Goal: Feedback & Contribution: Submit feedback/report problem

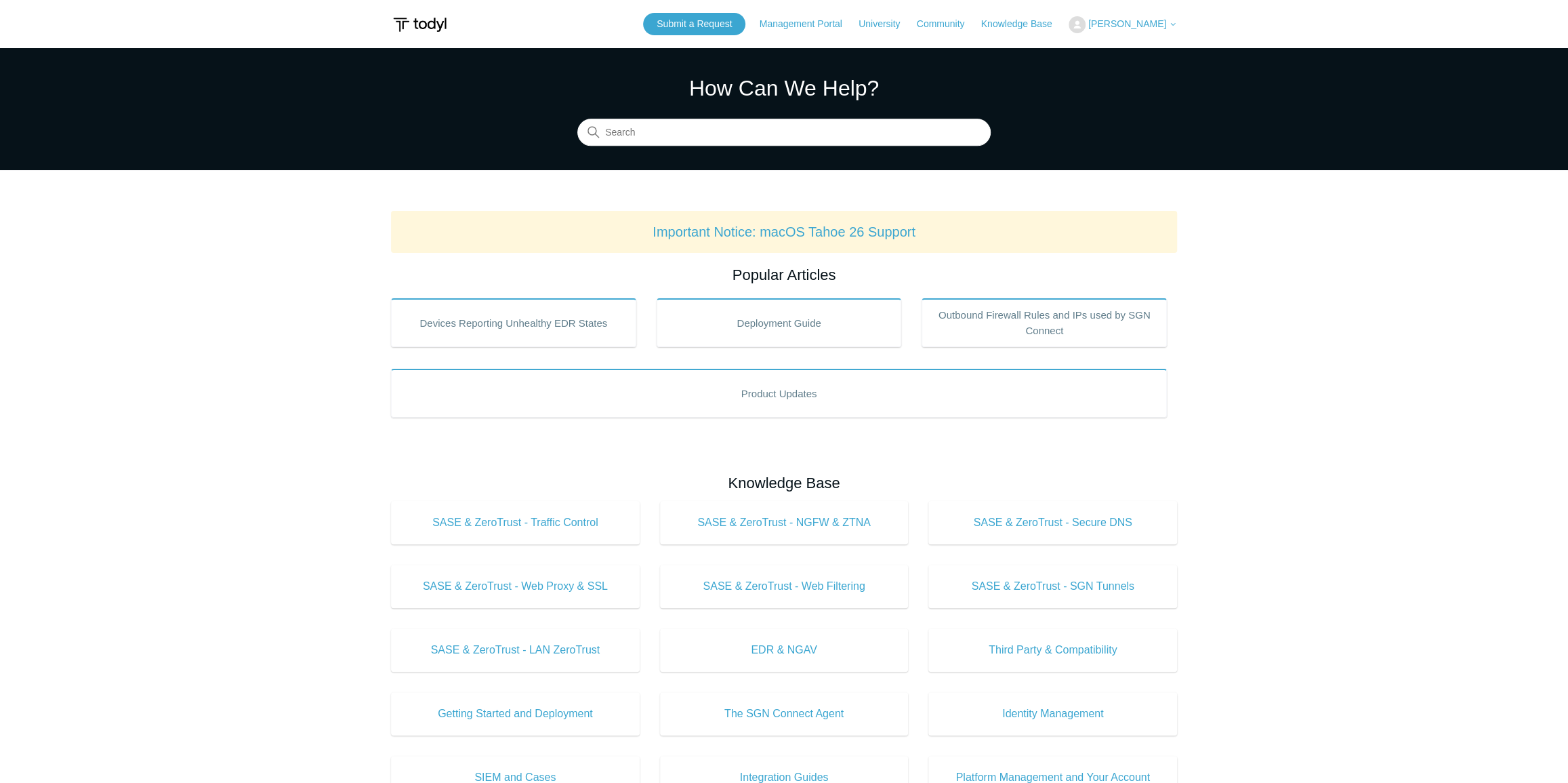
click at [1127, 28] on span "[PERSON_NAME]" at bounding box center [1127, 24] width 78 height 11
click at [1123, 53] on link "My Support Requests" at bounding box center [1135, 53] width 132 height 24
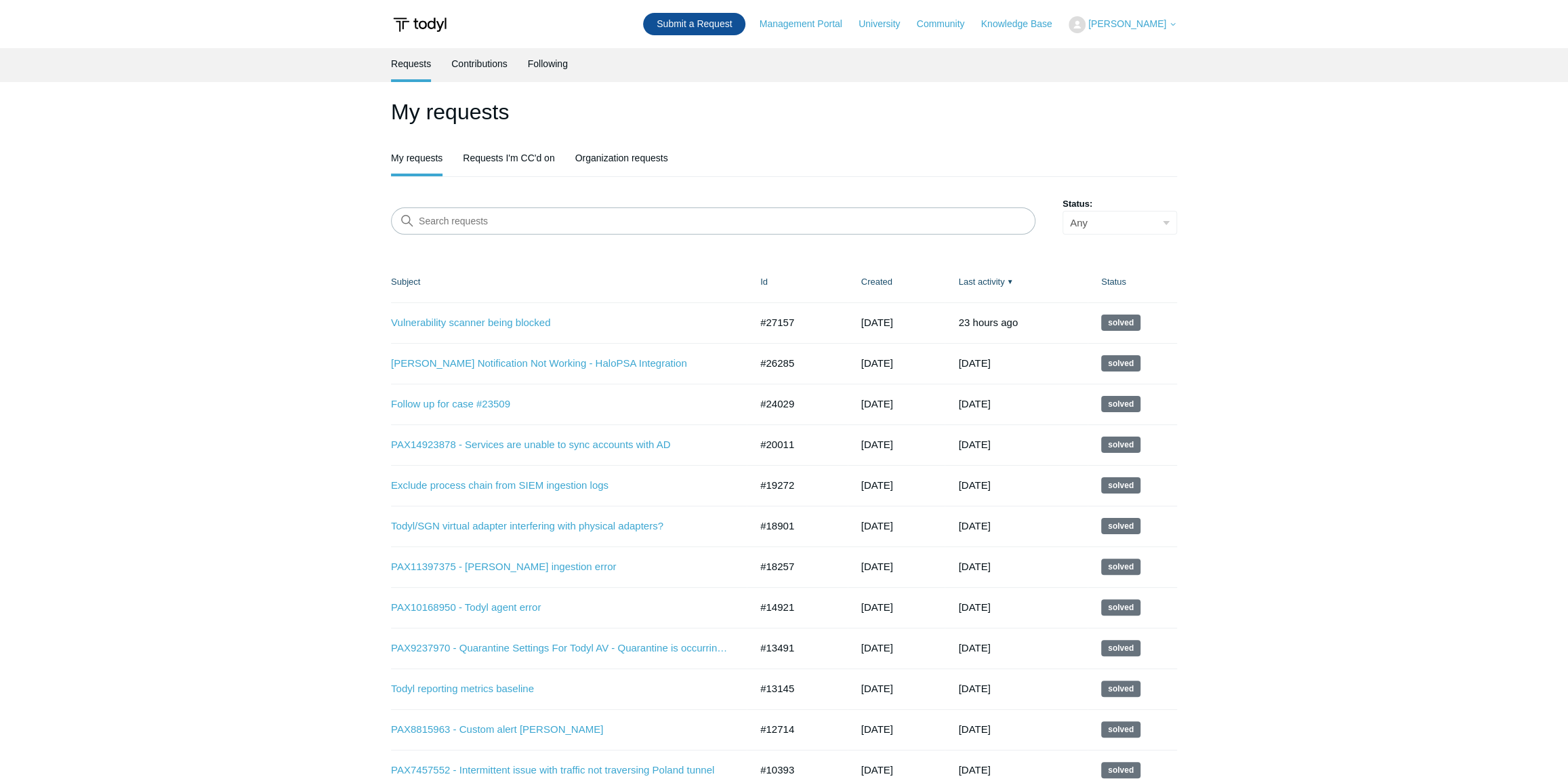
click at [708, 22] on link "Submit a Request" at bounding box center [694, 24] width 103 height 22
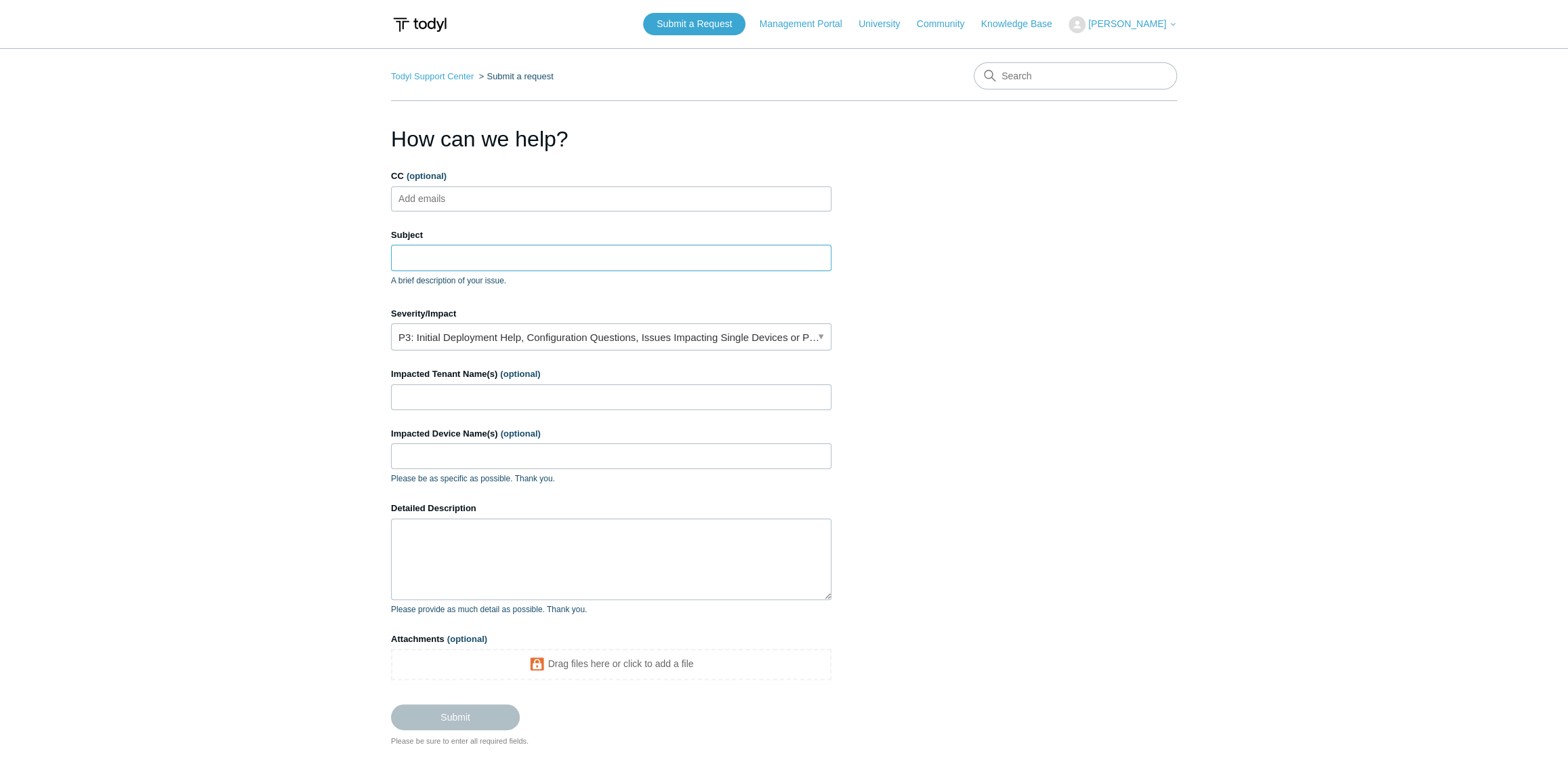
click at [446, 251] on input "Subject" at bounding box center [611, 258] width 440 height 26
paste input "Acturis asking for Todyl Datacentre street address"
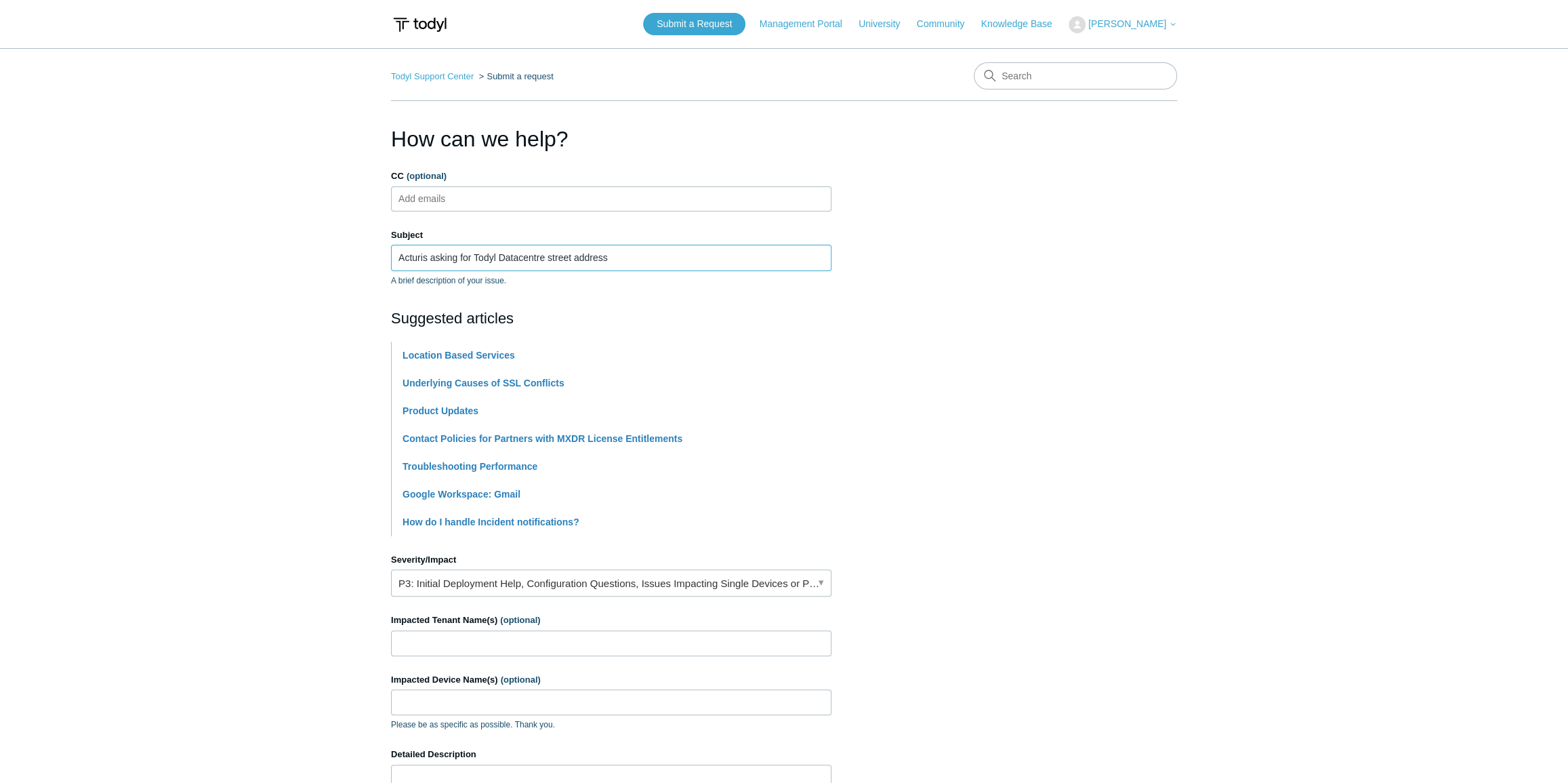
type input "Acturis asking for Todyl Datacentre street address"
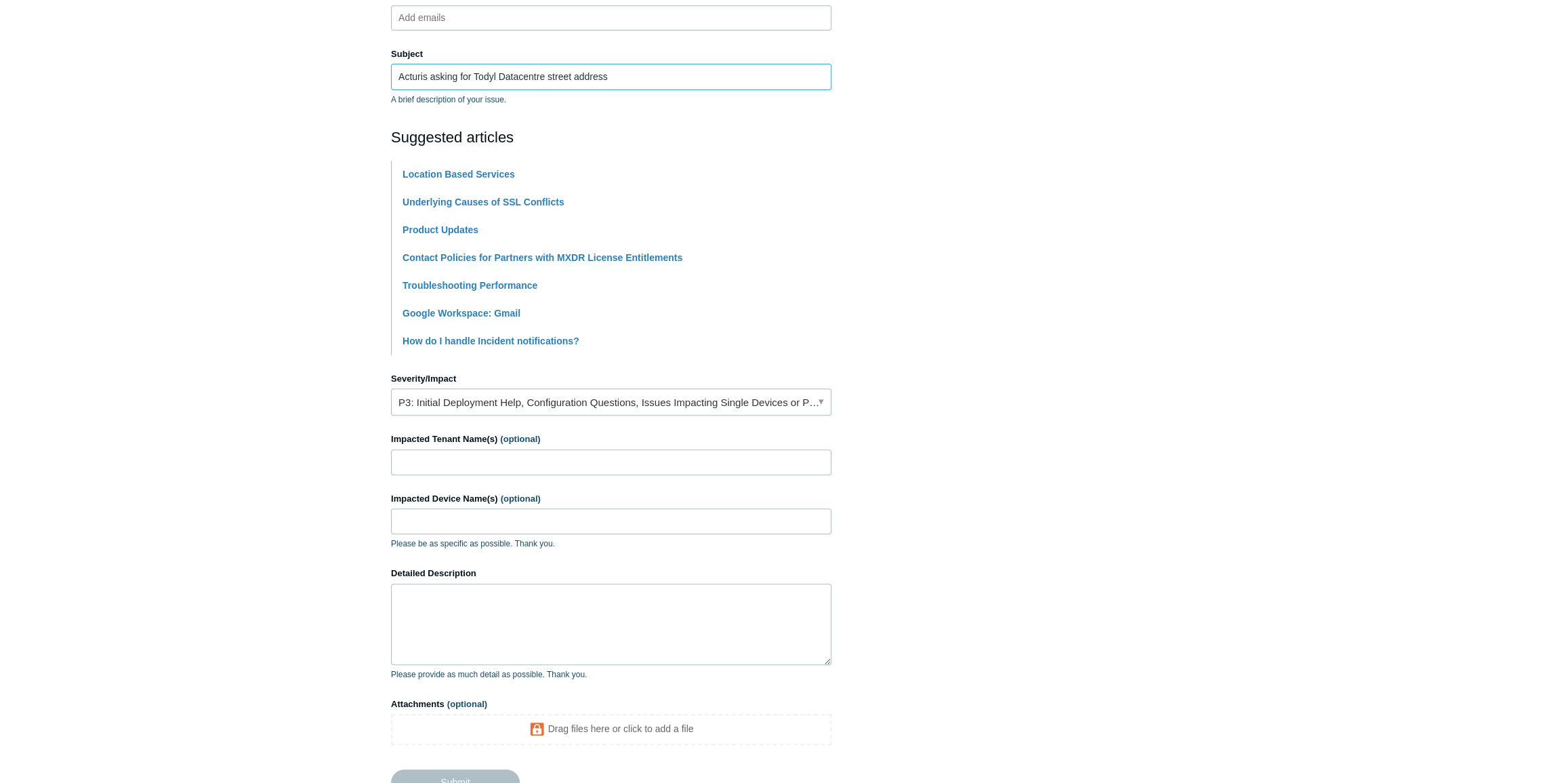
scroll to position [184, 0]
click at [589, 459] on input "Impacted Tenant Name(s) (optional)" at bounding box center [611, 458] width 440 height 26
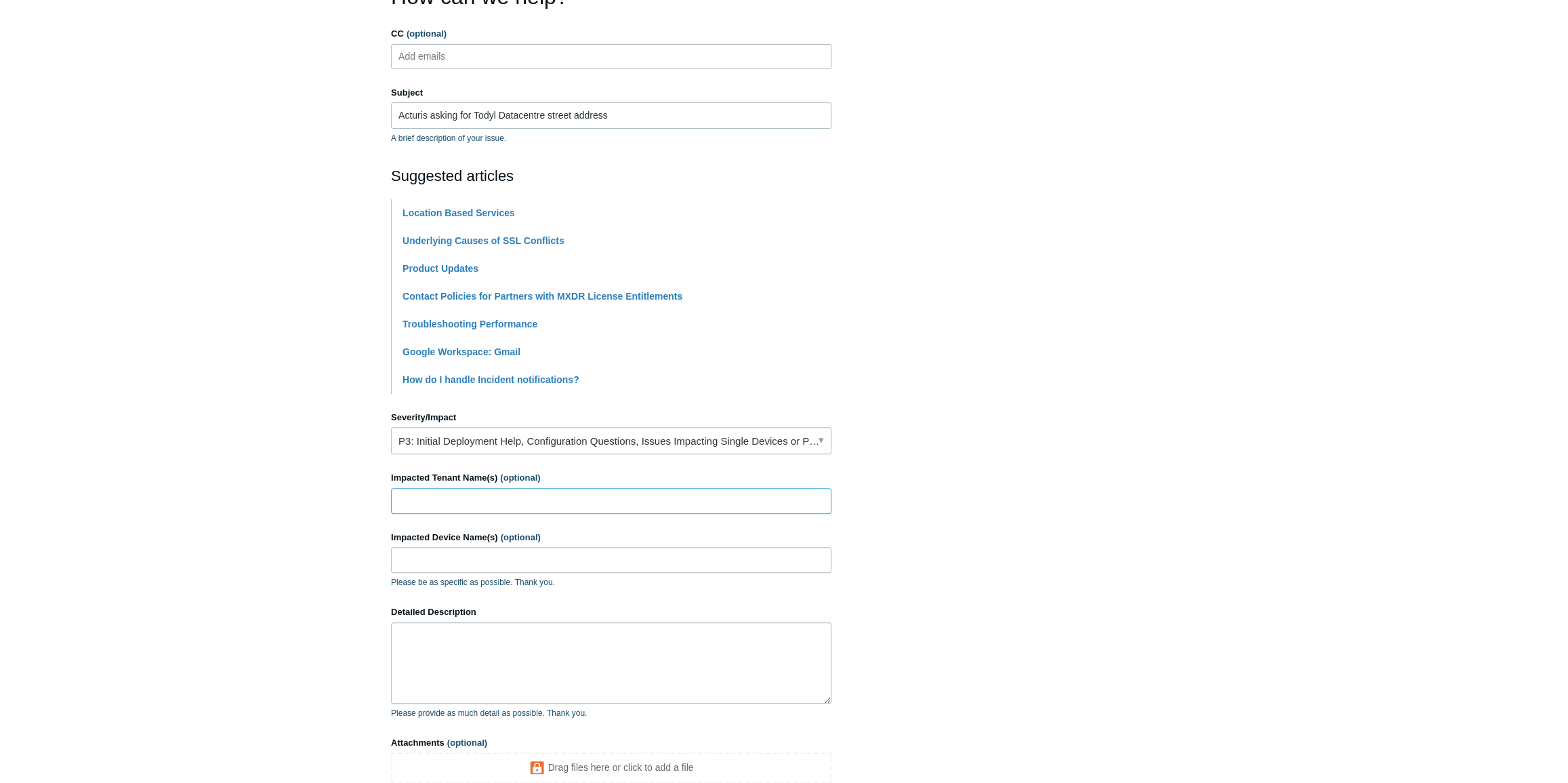
scroll to position [123, 0]
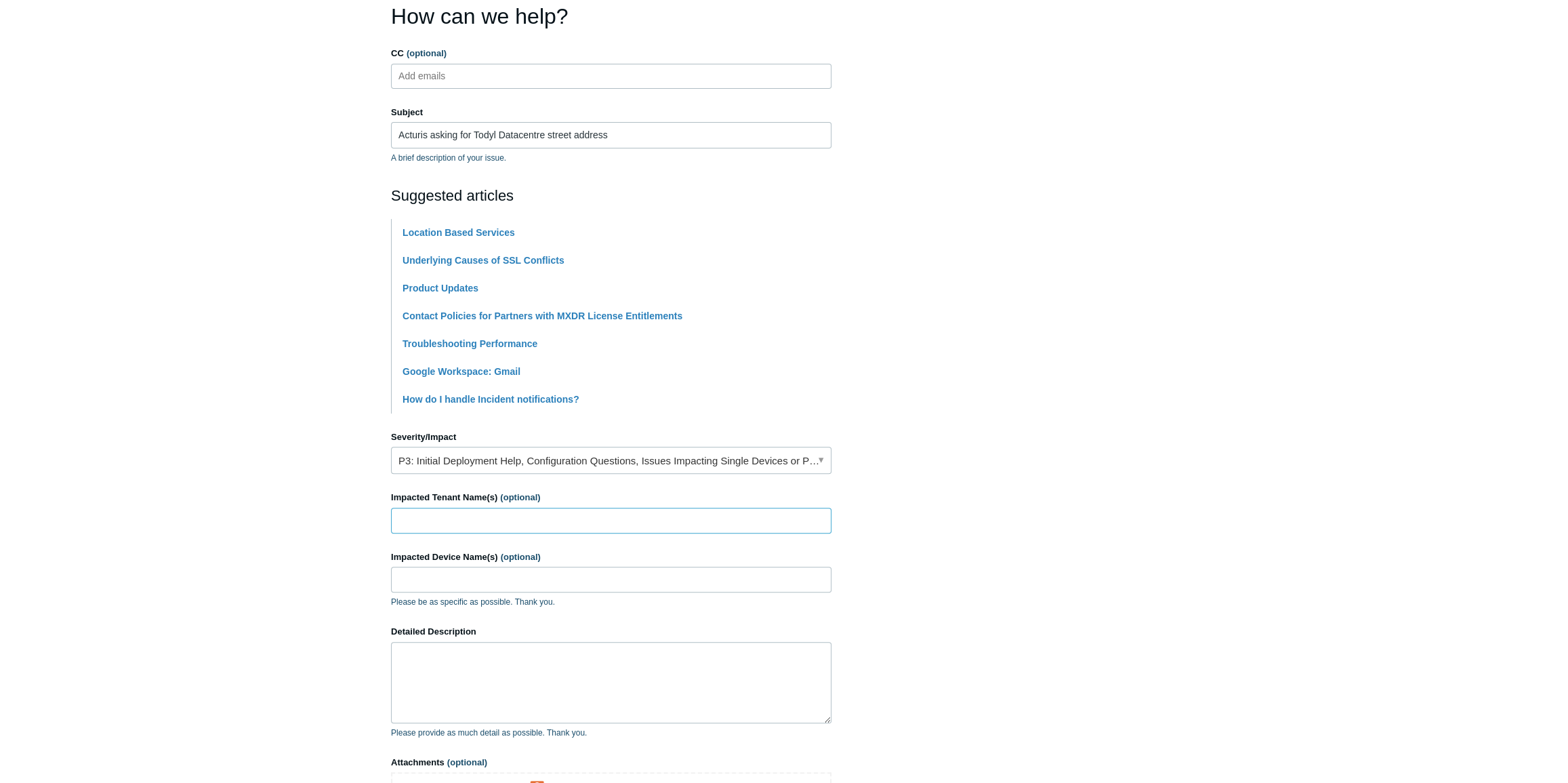
paste input "Node IT Solutions Limited"
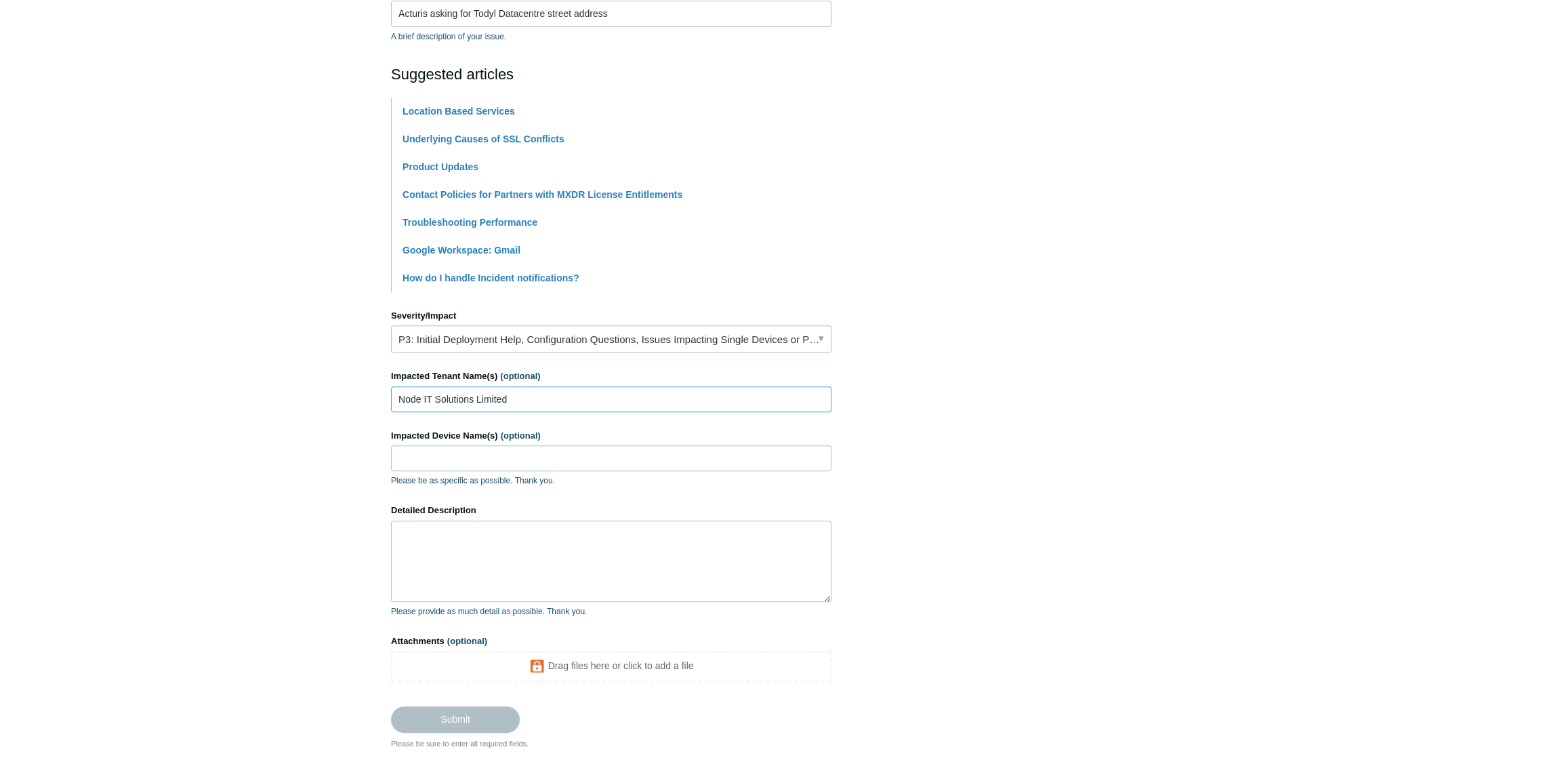
scroll to position [305, 0]
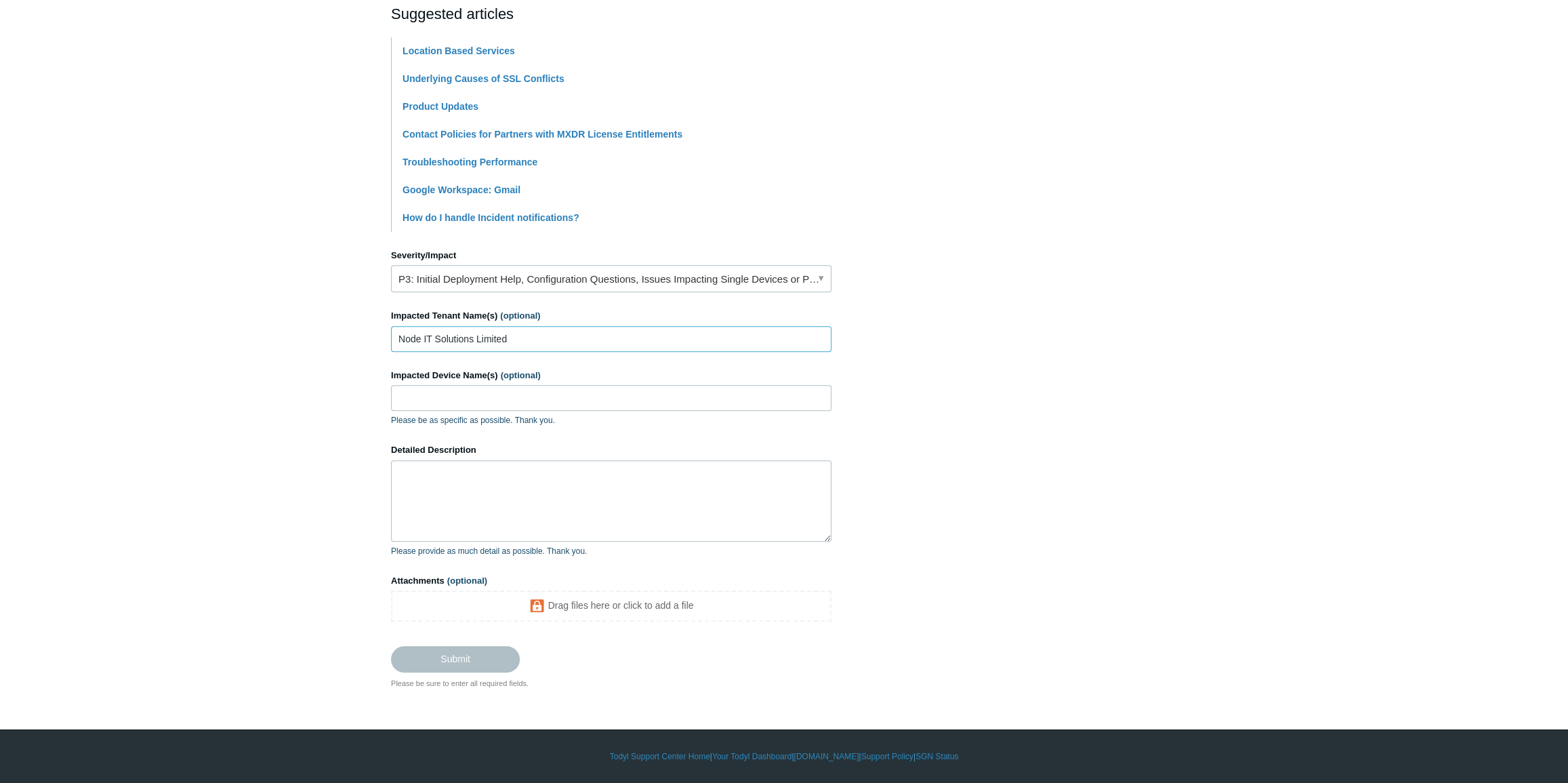
type input "Node IT Solutions Limited"
click at [502, 484] on textarea "Detailed Description" at bounding box center [611, 501] width 440 height 82
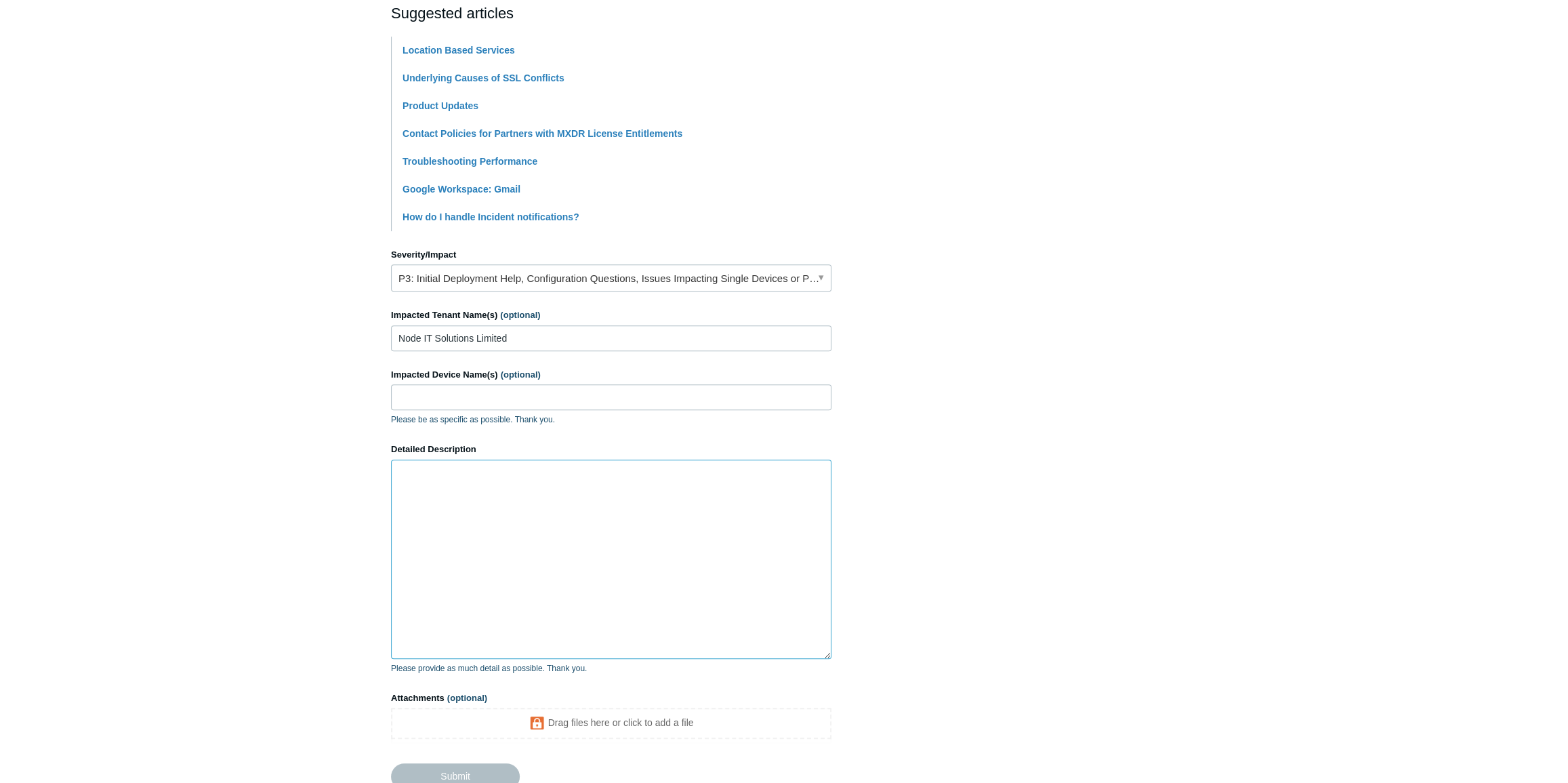
drag, startPoint x: 827, startPoint y: 540, endPoint x: 842, endPoint y: 640, distance: 101.1
click at [859, 657] on section "How can we help? CC (optional) Add emails Subject Acturis asking for Todyl Data…" at bounding box center [783, 312] width 786 height 988
click at [690, 541] on textarea "Detailed Description" at bounding box center [611, 558] width 440 height 199
click at [50, 331] on main "Todyl Support Center Submit a request How can we help? CC (optional) Add emails…" at bounding box center [784, 274] width 1568 height 1062
click at [606, 571] on textarea "Detailed Description" at bounding box center [611, 558] width 440 height 199
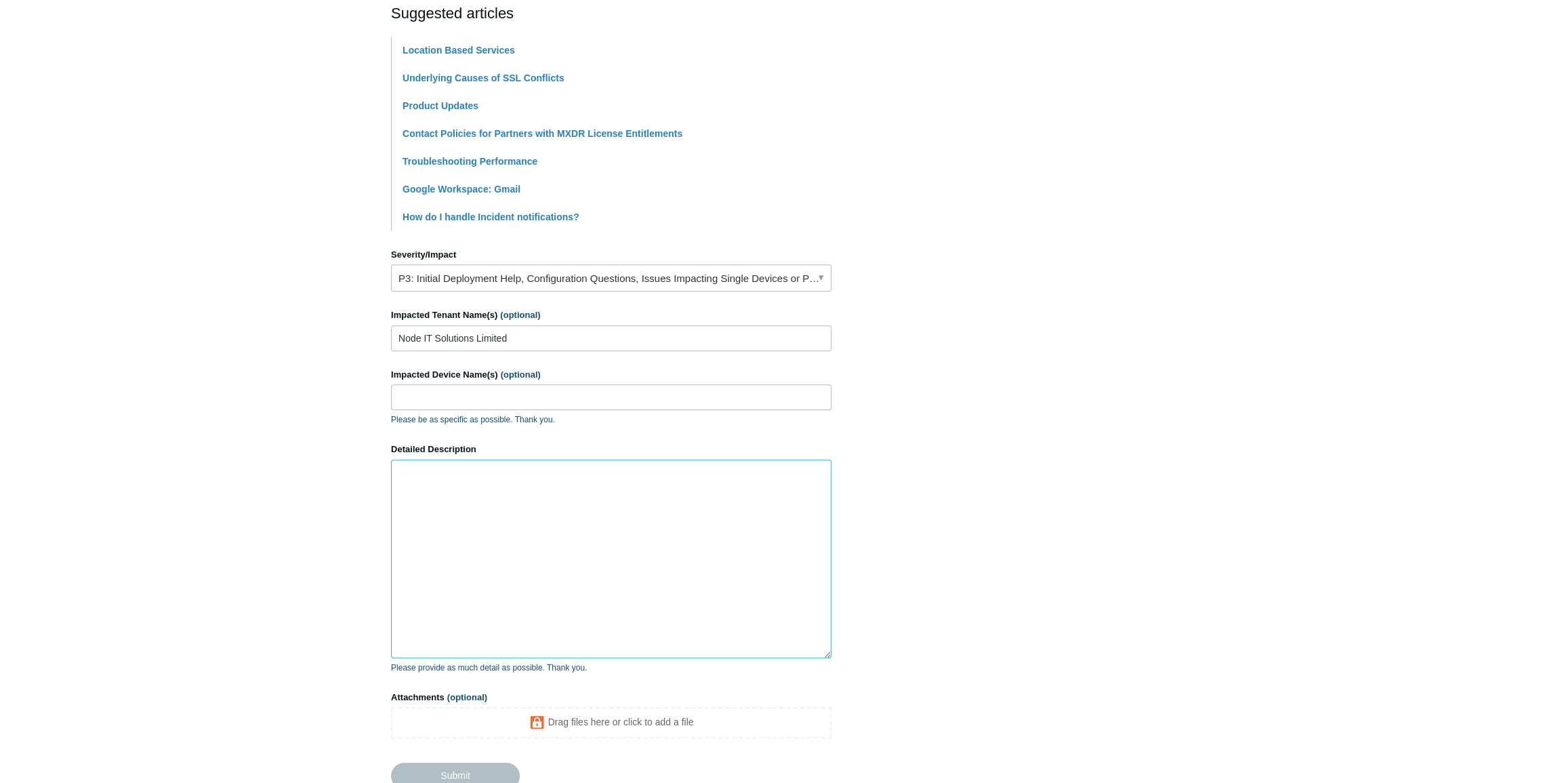
paste textarea "Hi Team, Our Partner, [PartnerName], is reporting the following issue for their…"
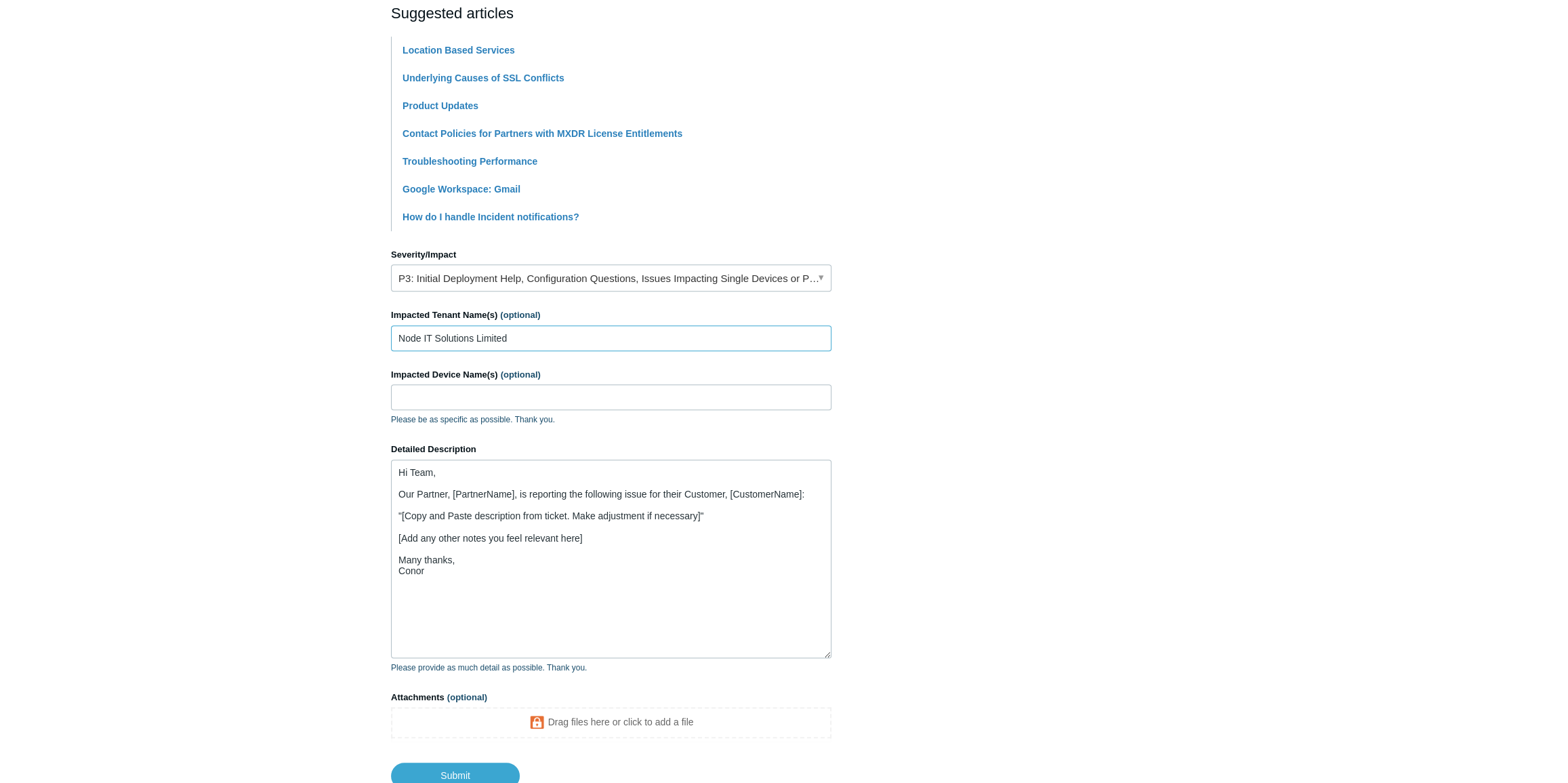
drag, startPoint x: 519, startPoint y: 338, endPoint x: 387, endPoint y: 325, distance: 132.6
click at [387, 325] on main "Todyl Support Center Submit a request How can we help? CC (optional) Add emails…" at bounding box center [784, 266] width 1568 height 1046
drag, startPoint x: 513, startPoint y: 496, endPoint x: 453, endPoint y: 499, distance: 60.1
click at [453, 499] on textarea "Hi Team, Our Partner, [PartnerName], is reporting the following issue for their…" at bounding box center [611, 558] width 440 height 199
paste textarea "Node IT Solutions Limited"
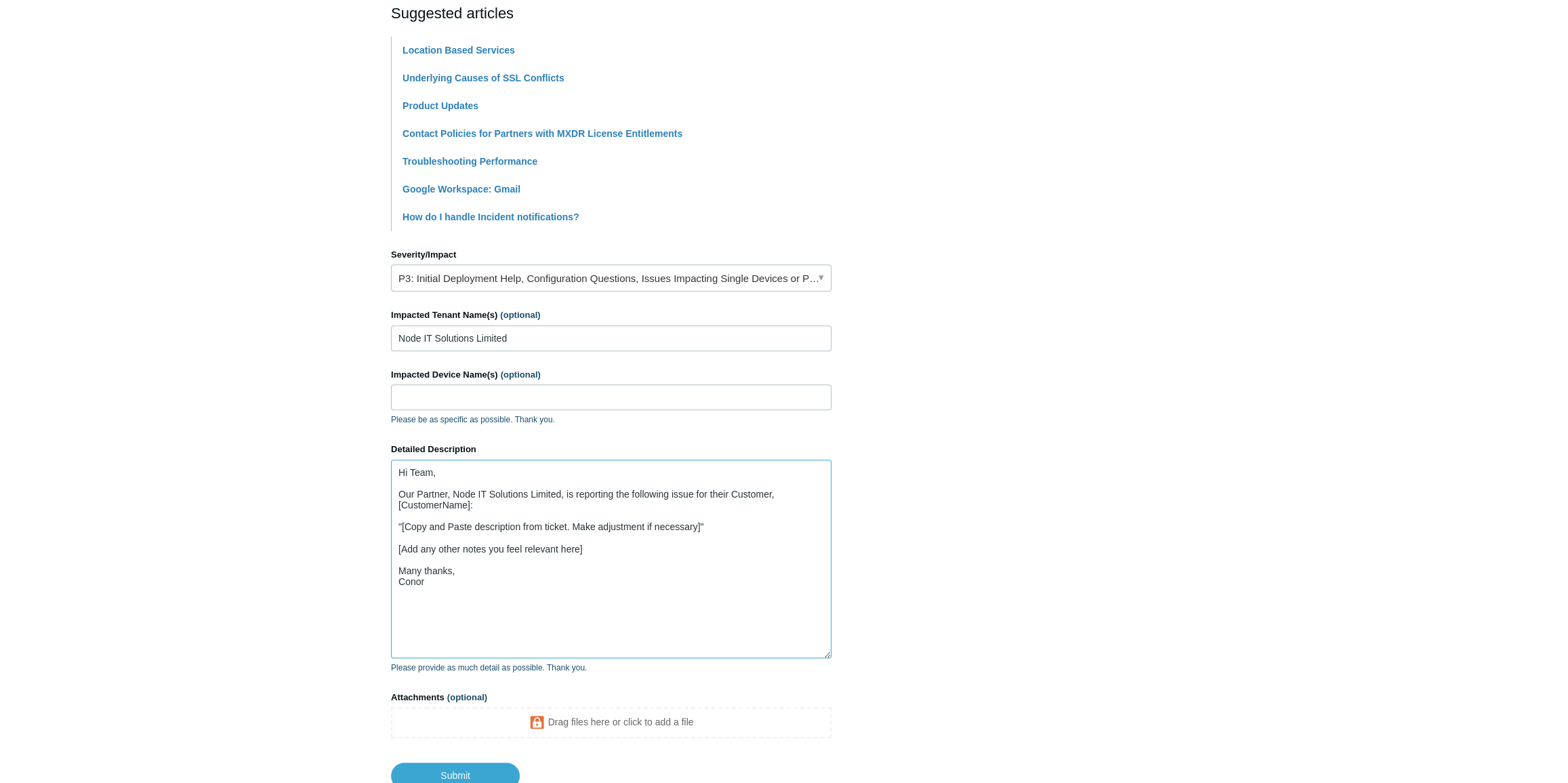
drag, startPoint x: 480, startPoint y: 506, endPoint x: 692, endPoint y: 492, distance: 212.5
click at [692, 492] on textarea "Hi Team, Our Partner, Node IT Solutions Limited, is reporting the following iss…" at bounding box center [611, 558] width 440 height 199
drag, startPoint x: 400, startPoint y: 517, endPoint x: 701, endPoint y: 517, distance: 301.0
click at [701, 517] on textarea "Hi Team, Our Partner, Node IT Solutions Limited, is reporting the following iss…" at bounding box center [611, 558] width 440 height 199
paste textarea "We have a dedicated IP address setup for one of our customers so they can use A…"
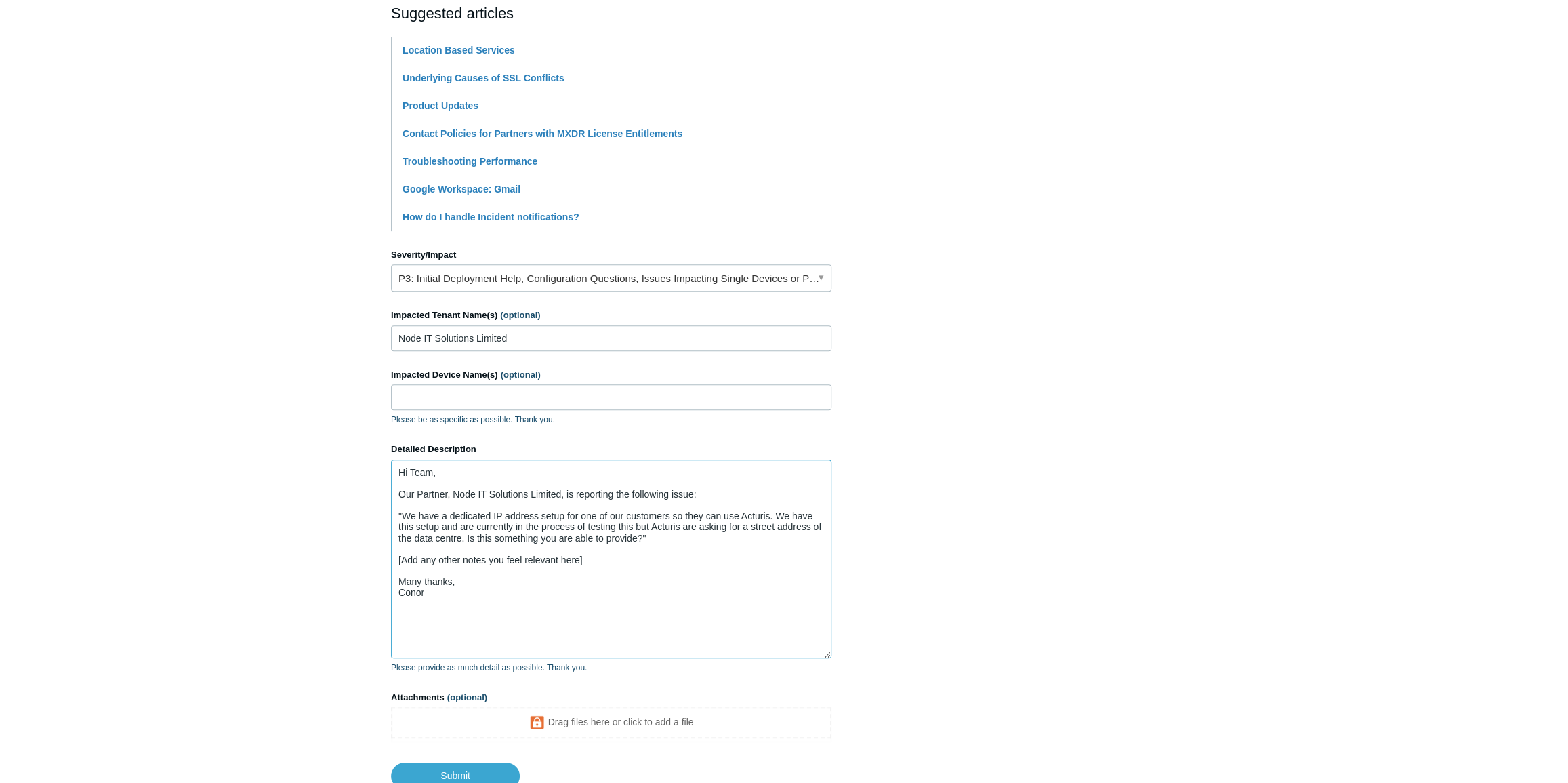
drag, startPoint x: 571, startPoint y: 557, endPoint x: 397, endPoint y: 558, distance: 174.0
click at [397, 558] on textarea "Hi Team, Our Partner, Node IT Solutions Limited, is reporting the following iss…" at bounding box center [611, 558] width 440 height 199
paste textarea "Its being asked for by the person that is configuring the static ip on acturis’…"
drag, startPoint x: 589, startPoint y: 557, endPoint x: 527, endPoint y: 557, distance: 62.0
click at [527, 557] on textarea "Hi Team, Our Partner, Node IT Solutions Limited, is reporting the following iss…" at bounding box center [611, 558] width 440 height 199
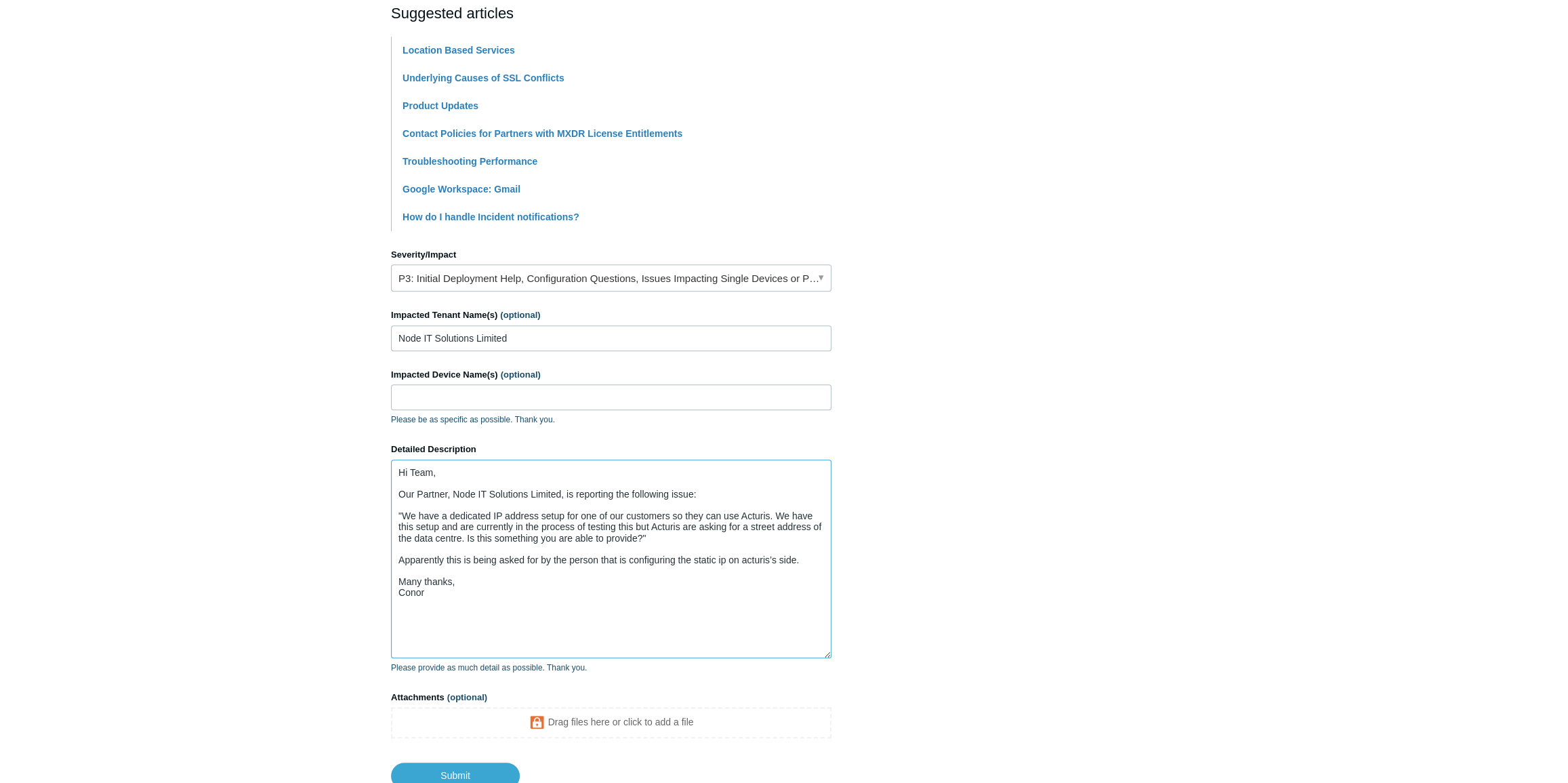
drag, startPoint x: 724, startPoint y: 561, endPoint x: 717, endPoint y: 562, distance: 7.1
click at [717, 562] on textarea "Hi Team, Our Partner, Node IT Solutions Limited, is reporting the following iss…" at bounding box center [611, 558] width 440 height 199
click at [750, 560] on textarea "Hi Team, Our Partner, Node IT Solutions Limited, is reporting the following iss…" at bounding box center [611, 558] width 440 height 199
click at [807, 562] on textarea "Hi Team, Our Partner, Node IT Solutions Limited, is reporting the following iss…" at bounding box center [611, 558] width 440 height 199
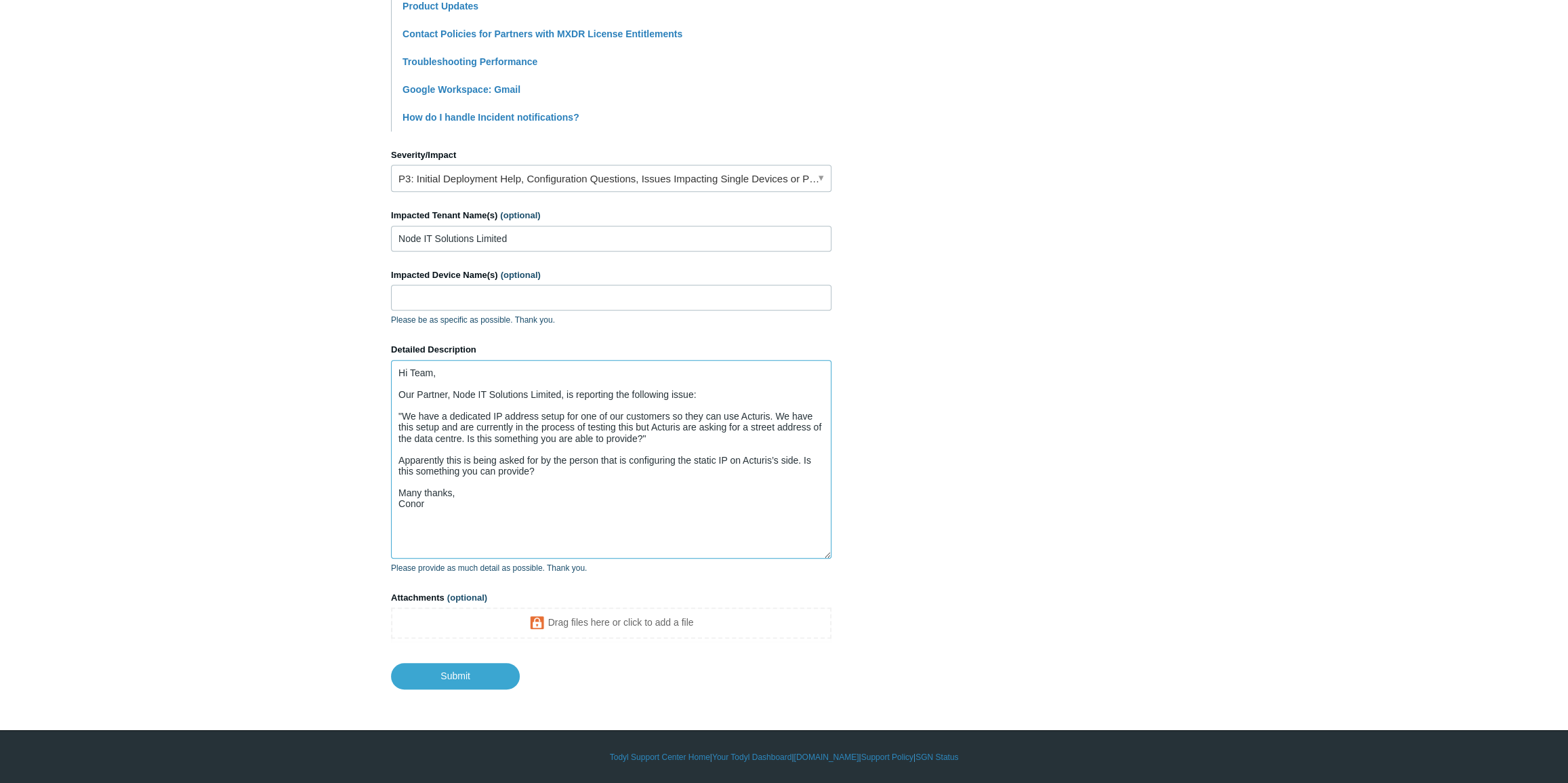
scroll to position [405, 0]
type textarea "Hi Team, Our Partner, Node IT Solutions Limited, is reporting the following iss…"
click at [475, 675] on input "Submit" at bounding box center [455, 676] width 128 height 28
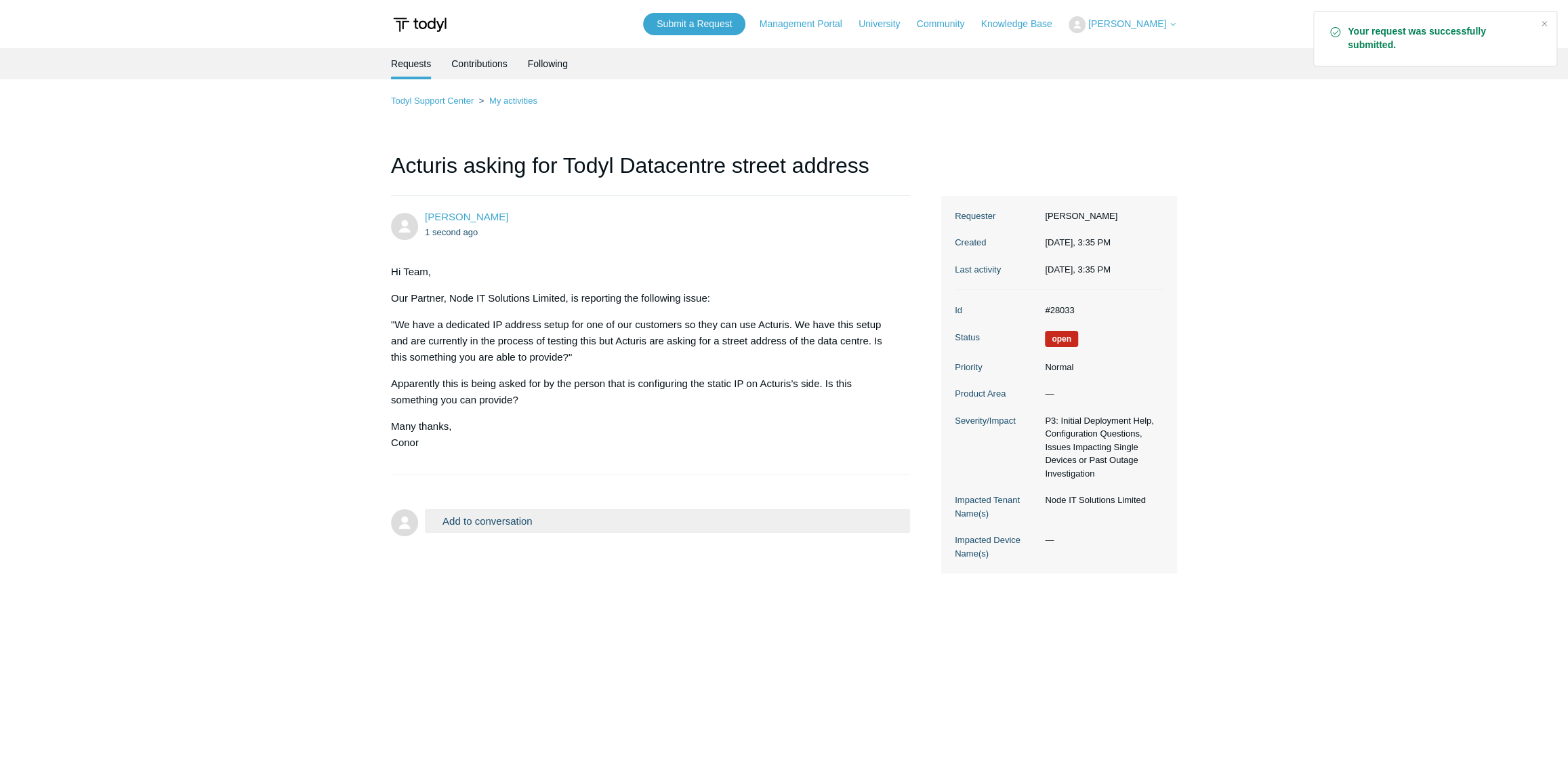
click at [1059, 306] on dd "#28033" at bounding box center [1100, 310] width 126 height 14
copy dd "28033"
